Goal: Information Seeking & Learning: Learn about a topic

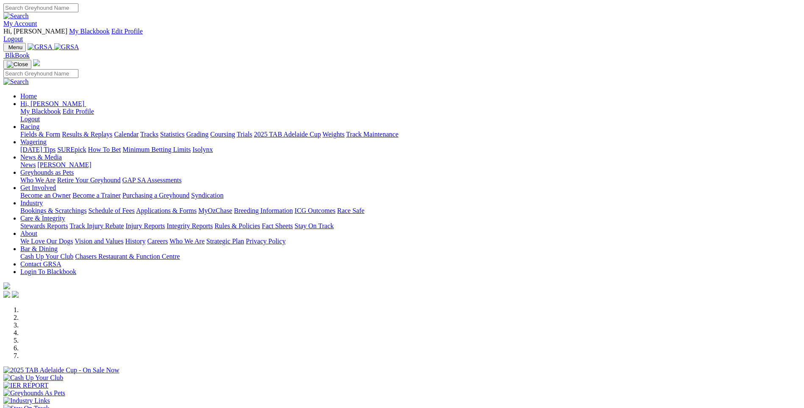
scroll to position [212, 0]
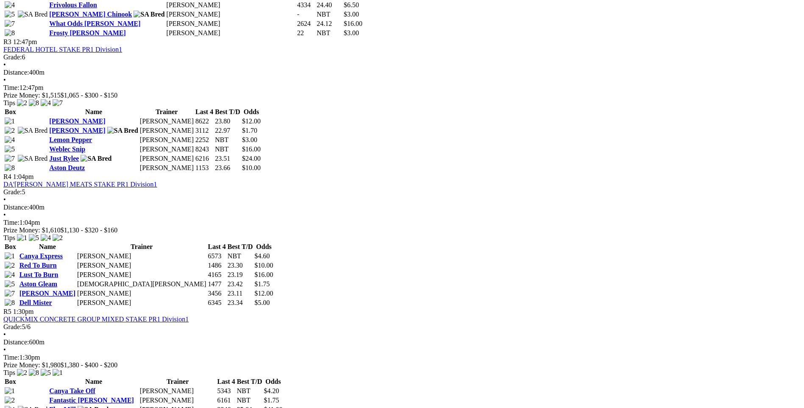
scroll to position [593, 0]
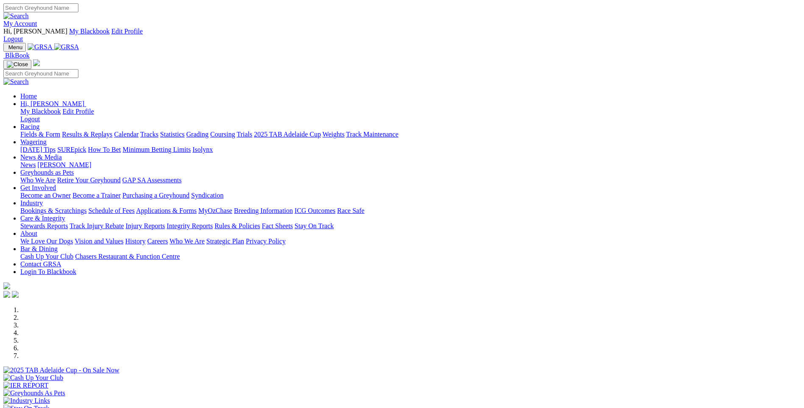
click at [209, 131] on link "Grading" at bounding box center [197, 134] width 22 height 7
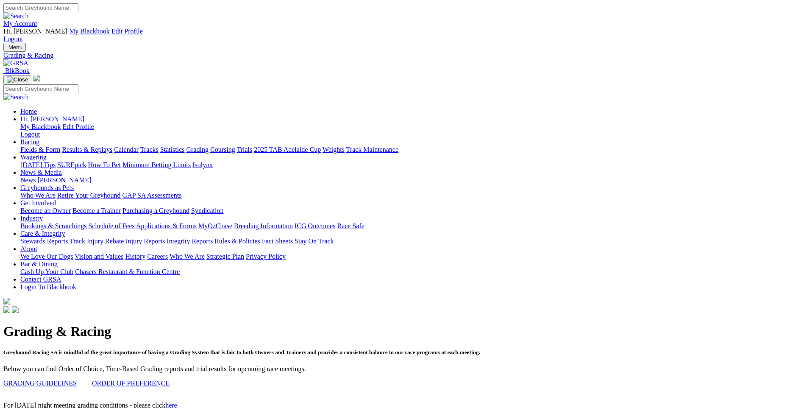
click at [62, 169] on link "News & Media" at bounding box center [41, 172] width 42 height 7
click at [91, 176] on link "[PERSON_NAME]" at bounding box center [64, 179] width 54 height 7
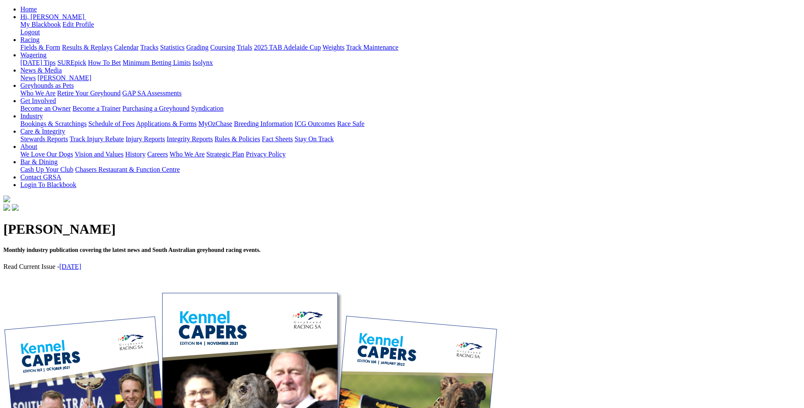
scroll to position [85, 0]
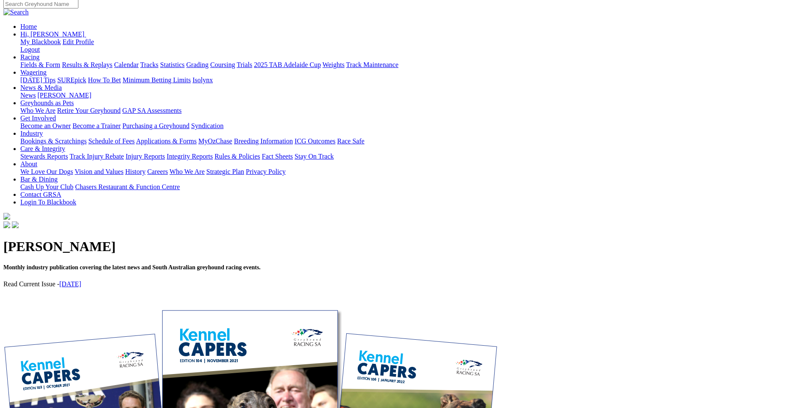
click at [81, 280] on link "September 2025" at bounding box center [70, 283] width 22 height 7
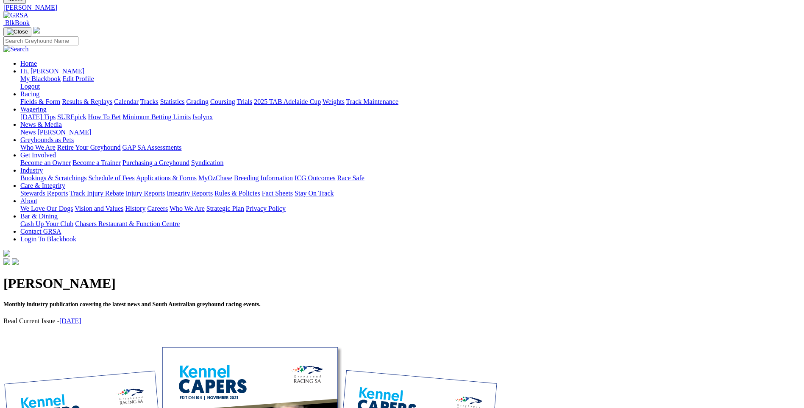
scroll to position [0, 0]
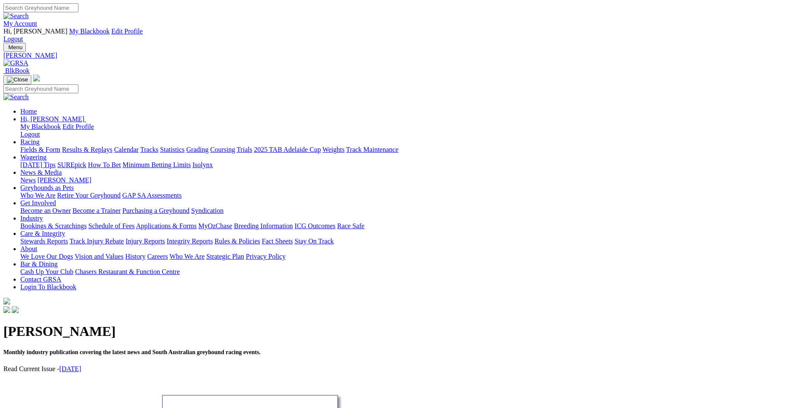
click at [185, 146] on link "Statistics" at bounding box center [172, 149] width 25 height 7
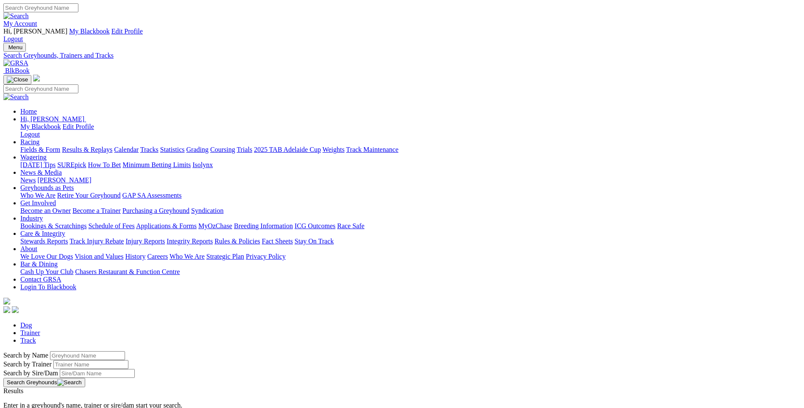
click at [213, 161] on link "Isolynx" at bounding box center [202, 164] width 20 height 7
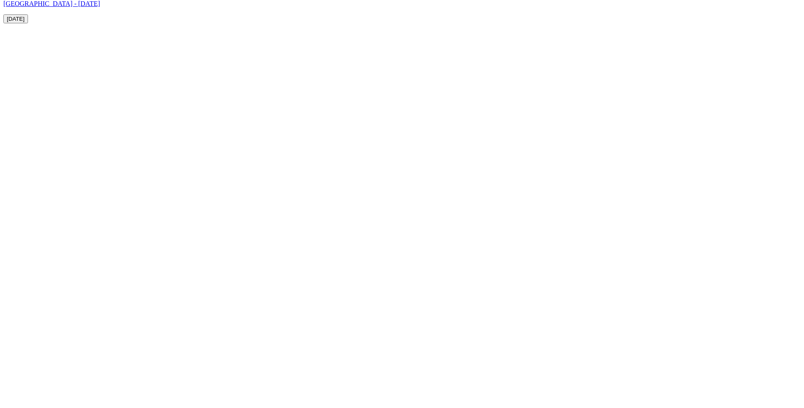
scroll to position [2754, 0]
